Goal: Task Accomplishment & Management: Use online tool/utility

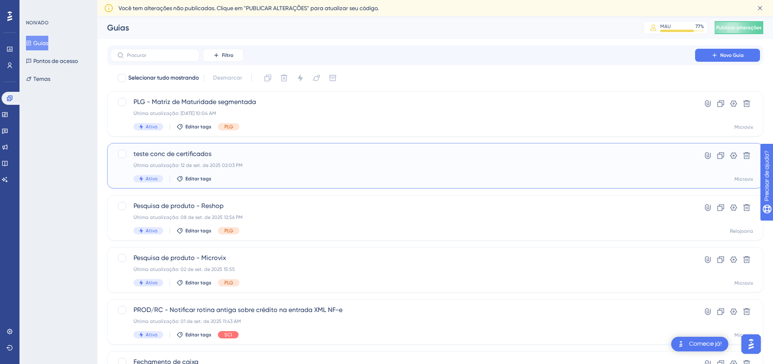
click at [229, 154] on span "teste conc de certificados" at bounding box center [403, 154] width 539 height 10
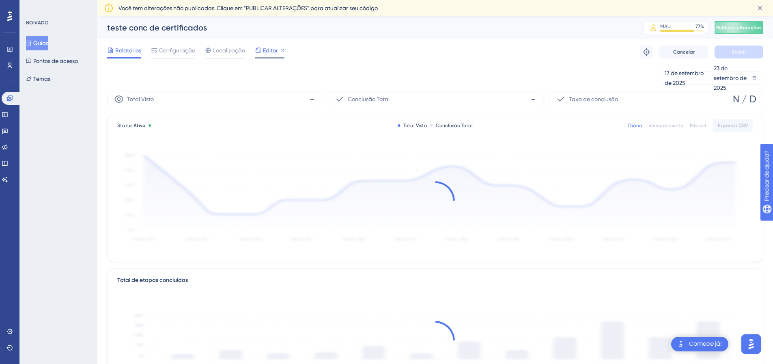
click at [283, 51] on icon at bounding box center [282, 50] width 4 height 4
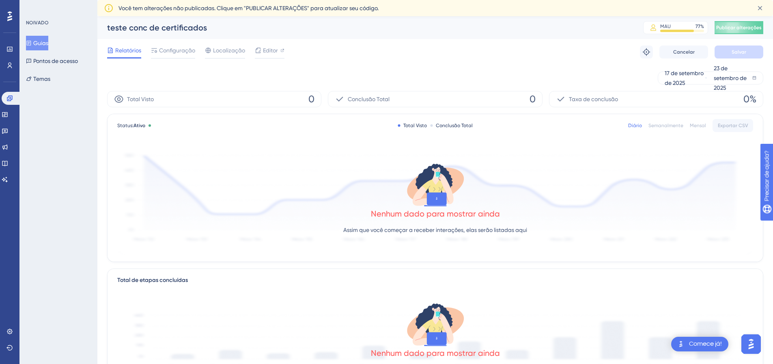
click at [32, 41] on icon at bounding box center [29, 43] width 6 height 6
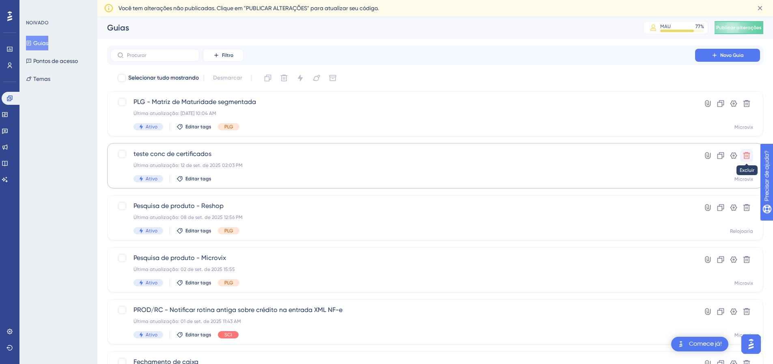
click at [753, 155] on button at bounding box center [746, 155] width 13 height 13
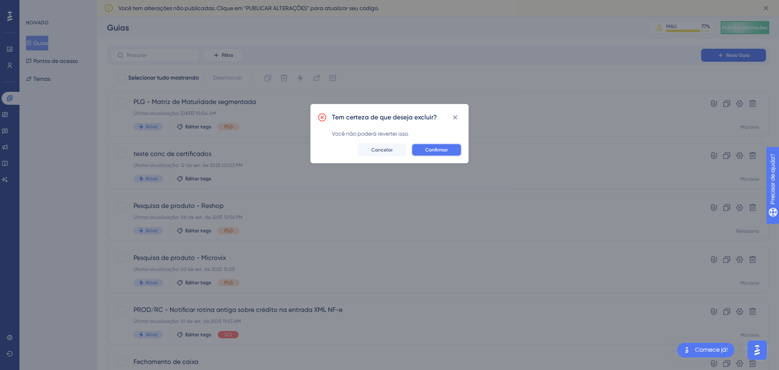
click at [439, 148] on font "Confirmar" at bounding box center [436, 150] width 23 height 6
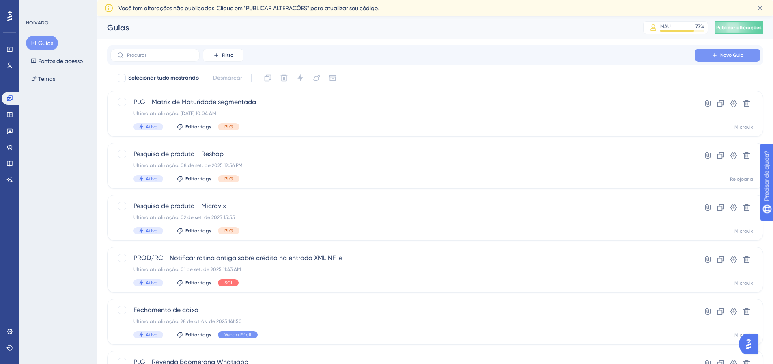
click at [727, 56] on font "Novo Guia" at bounding box center [732, 55] width 24 height 6
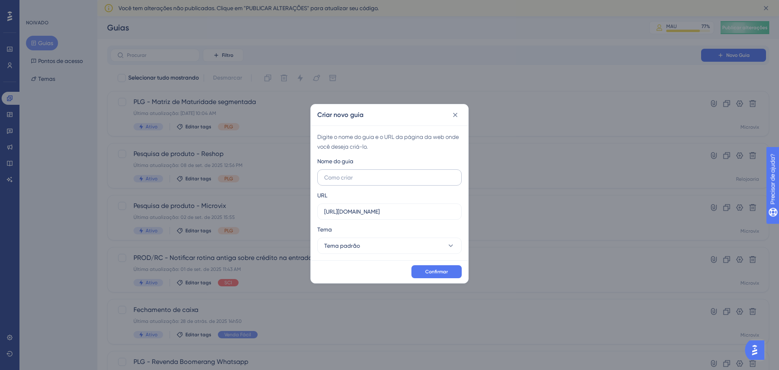
click at [344, 179] on input "text" at bounding box center [389, 177] width 131 height 9
type input "C"
type input "Teste- Conciliador de cartões"
click at [394, 214] on input "https://linx-homologacao.microvix.com.br" at bounding box center [389, 211] width 131 height 9
